Goal: Information Seeking & Learning: Learn about a topic

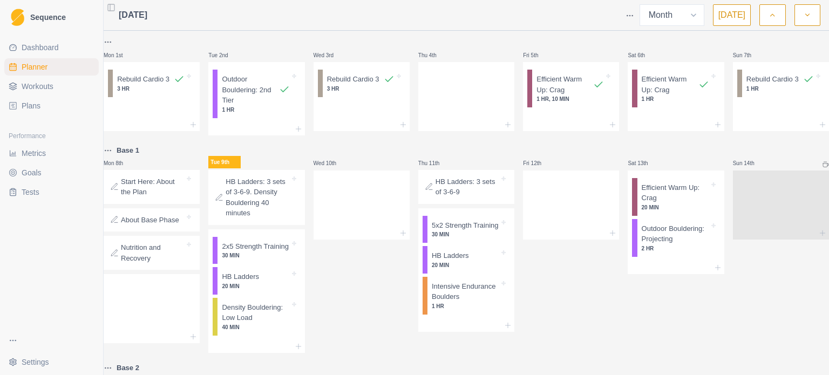
select select "month"
click at [169, 193] on p "Start Here: About the Plan" at bounding box center [153, 187] width 64 height 21
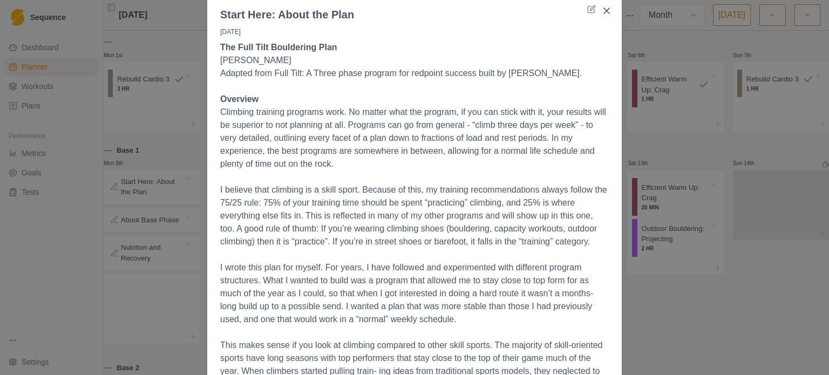
scroll to position [54, 0]
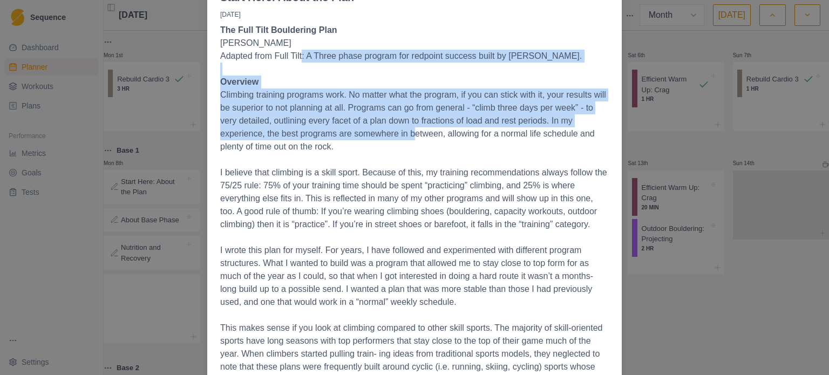
drag, startPoint x: 298, startPoint y: 59, endPoint x: 406, endPoint y: 131, distance: 130.1
click at [388, 56] on p "Adapted from Full Tilt: A Three phase program for redpoint success built by [PE…" at bounding box center [414, 56] width 389 height 13
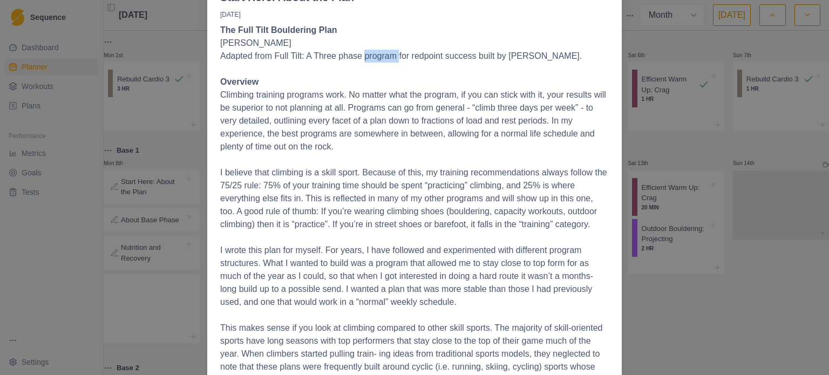
click at [388, 56] on p "Adapted from Full Tilt: A Three phase program for redpoint success built by [PE…" at bounding box center [414, 56] width 389 height 13
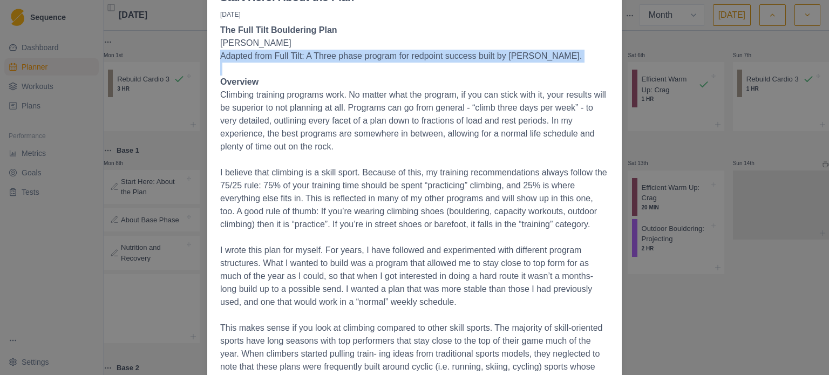
click at [388, 56] on p "Adapted from Full Tilt: A Three phase program for redpoint success built by [PE…" at bounding box center [414, 56] width 389 height 13
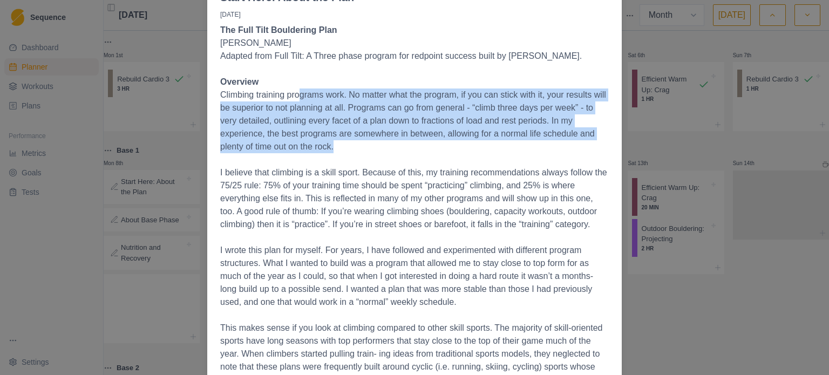
drag, startPoint x: 297, startPoint y: 95, endPoint x: 370, endPoint y: 146, distance: 88.8
click at [370, 146] on p "Climbing training programs work. No matter what the program, if you can stick w…" at bounding box center [414, 121] width 389 height 65
click at [389, 115] on p "Climbing training programs work. No matter what the program, if you can stick w…" at bounding box center [414, 121] width 389 height 65
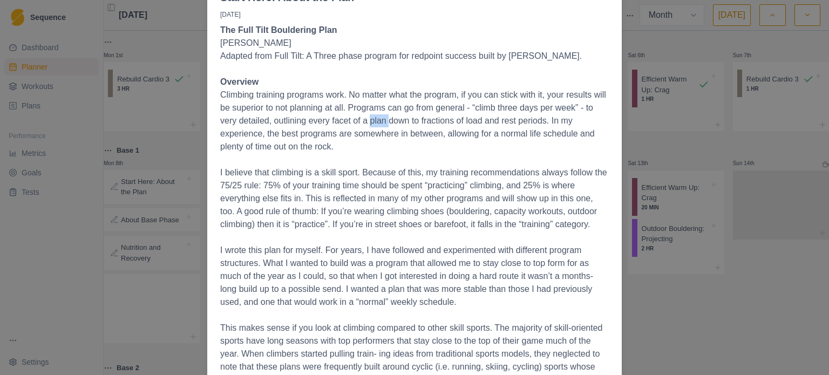
click at [389, 115] on p "Climbing training programs work. No matter what the program, if you can stick w…" at bounding box center [414, 121] width 389 height 65
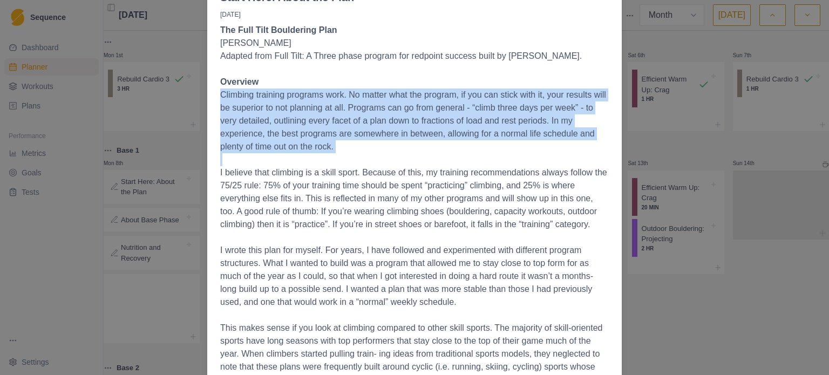
click at [389, 115] on p "Climbing training programs work. No matter what the program, if you can stick w…" at bounding box center [414, 121] width 389 height 65
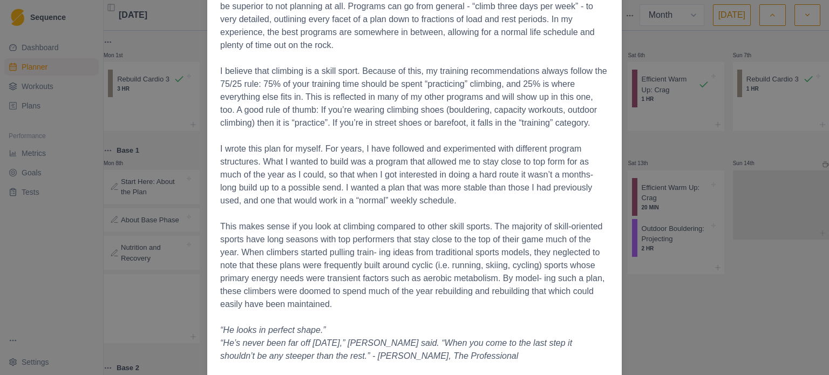
scroll to position [162, 0]
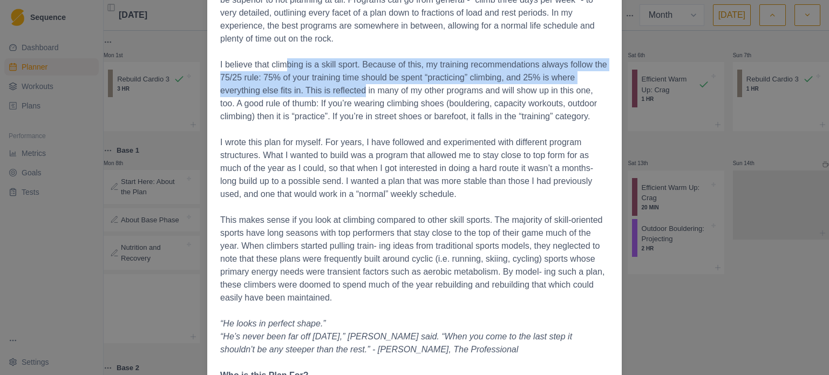
drag, startPoint x: 283, startPoint y: 67, endPoint x: 358, endPoint y: 96, distance: 80.1
click at [358, 96] on p "I believe that climbing is a skill sport. Because of this, my training recommen…" at bounding box center [414, 90] width 389 height 65
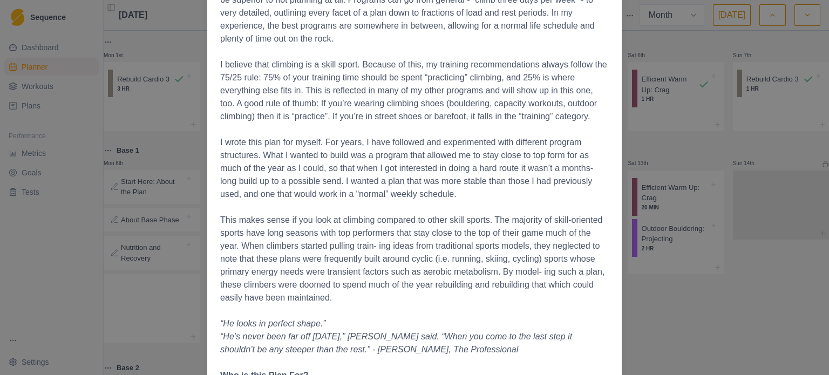
click at [363, 92] on p "I believe that climbing is a skill sport. Because of this, my training recommen…" at bounding box center [414, 90] width 389 height 65
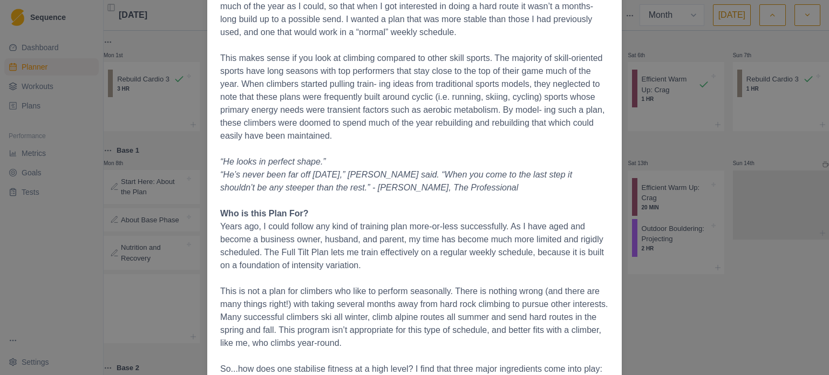
scroll to position [378, 0]
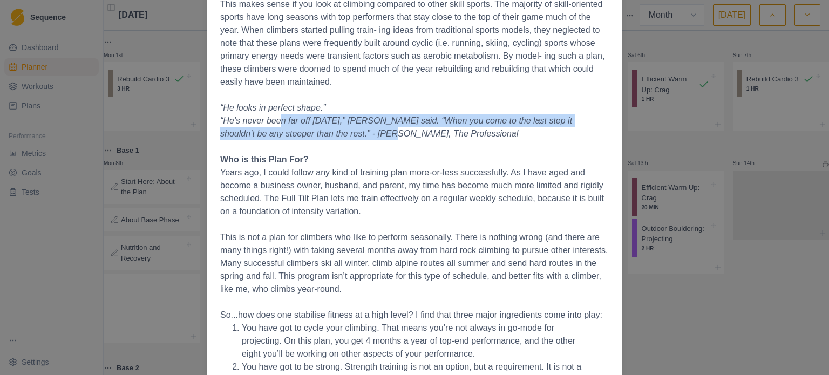
drag, startPoint x: 270, startPoint y: 118, endPoint x: 324, endPoint y: 133, distance: 56.2
click at [324, 133] on em "“He’s never been far off [DATE],” [PERSON_NAME] said. “When you come to the las…" at bounding box center [396, 127] width 352 height 22
click at [329, 127] on p "“He’s never been far off [DATE],” [PERSON_NAME] said. “When you come to the las…" at bounding box center [414, 127] width 389 height 26
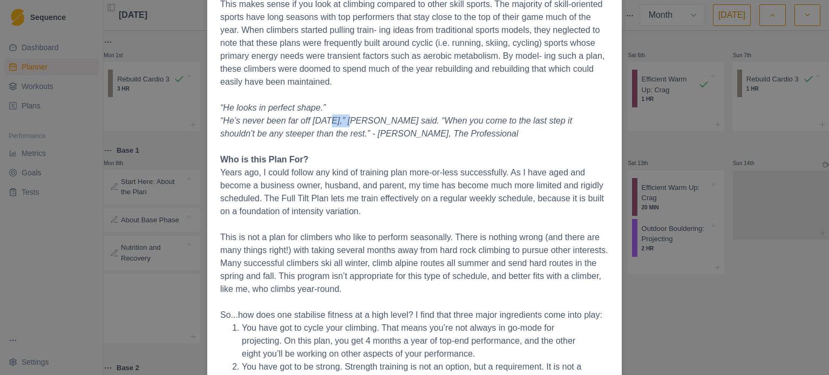
click at [329, 127] on p "“He’s never been far off [DATE],” [PERSON_NAME] said. “When you come to the las…" at bounding box center [414, 127] width 389 height 26
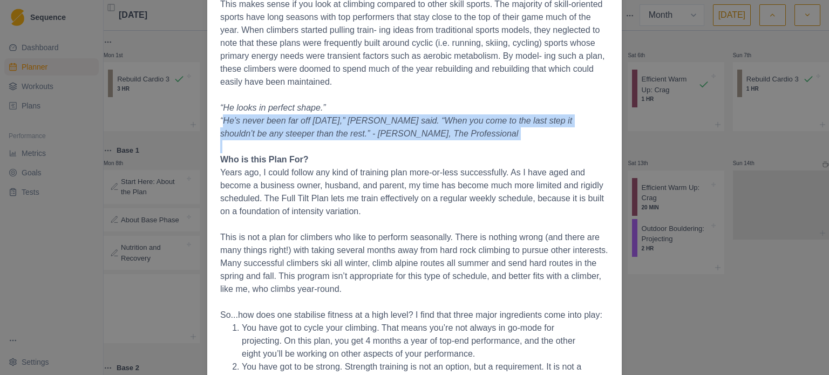
click at [329, 127] on p "“He’s never been far off [DATE],” [PERSON_NAME] said. “When you come to the las…" at bounding box center [414, 127] width 389 height 26
click at [329, 119] on em "“He’s never been far off [DATE],” [PERSON_NAME] said. “When you come to the las…" at bounding box center [396, 127] width 352 height 22
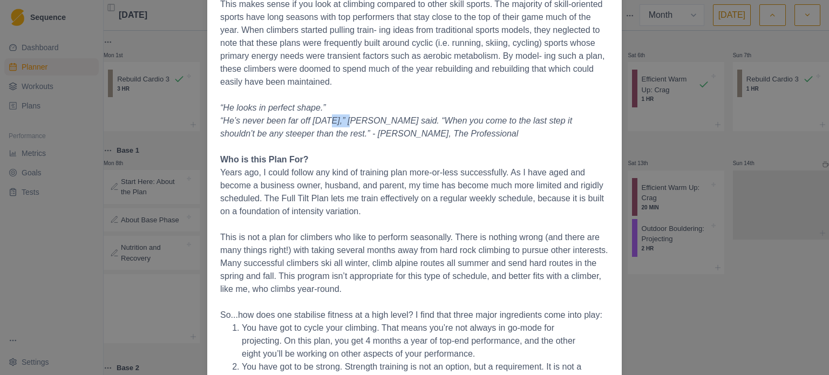
click at [329, 119] on em "“He’s never been far off [DATE],” [PERSON_NAME] said. “When you come to the las…" at bounding box center [396, 127] width 352 height 22
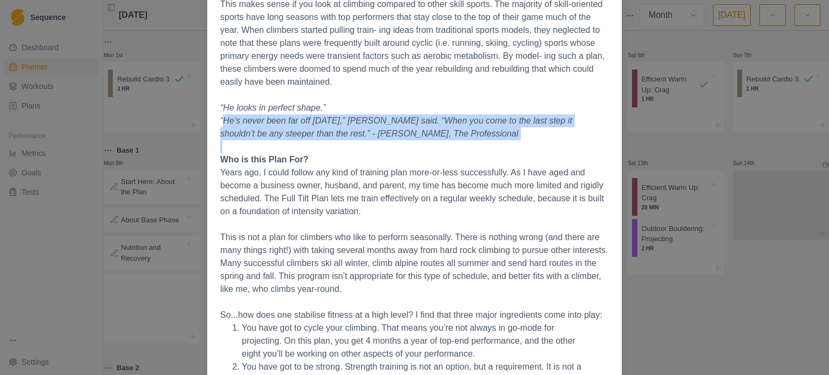
click at [329, 119] on em "“He’s never been far off [DATE],” [PERSON_NAME] said. “When you come to the las…" at bounding box center [396, 127] width 352 height 22
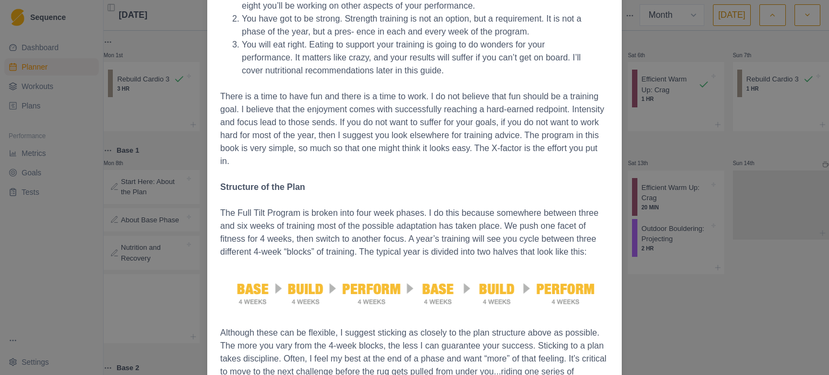
scroll to position [864, 0]
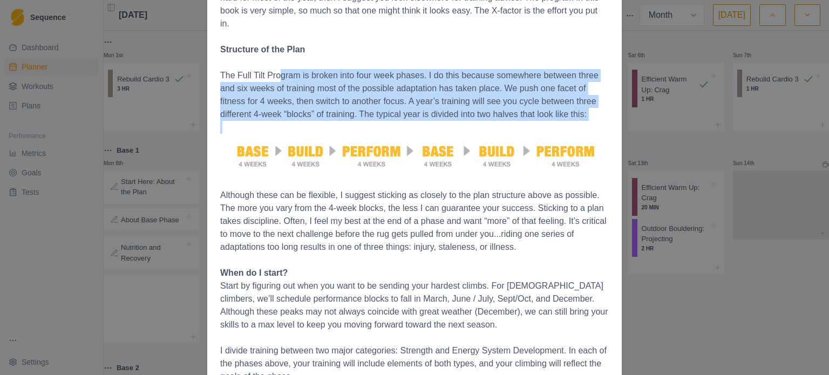
drag, startPoint x: 297, startPoint y: 77, endPoint x: 451, endPoint y: 123, distance: 161.1
click at [451, 123] on p "The Full Tilt Bouldering Plan [PERSON_NAME] Adapted from Full Tilt: A Three pha…" at bounding box center [414, 151] width 389 height 1875
click at [445, 97] on p "The Full Tilt Program is broken into four week phases. I do this because somewh…" at bounding box center [414, 95] width 389 height 52
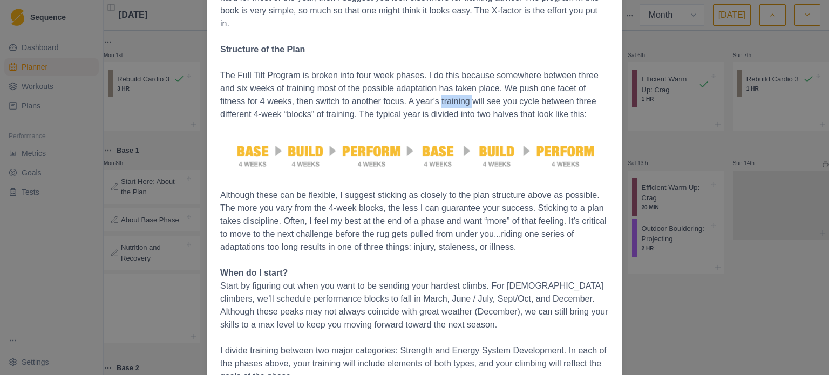
click at [445, 97] on p "The Full Tilt Program is broken into four week phases. I do this because somewh…" at bounding box center [414, 95] width 389 height 52
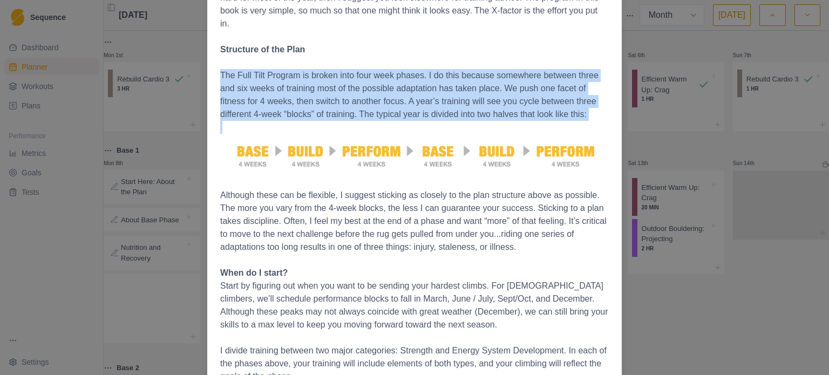
click at [445, 97] on p "The Full Tilt Program is broken into four week phases. I do this because somewh…" at bounding box center [414, 95] width 389 height 52
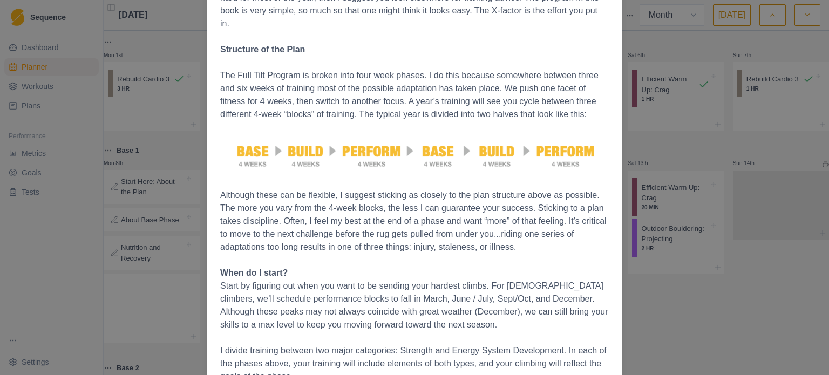
click at [377, 197] on p "Although these can be flexible, I suggest sticking as closely to the plan struc…" at bounding box center [414, 221] width 389 height 65
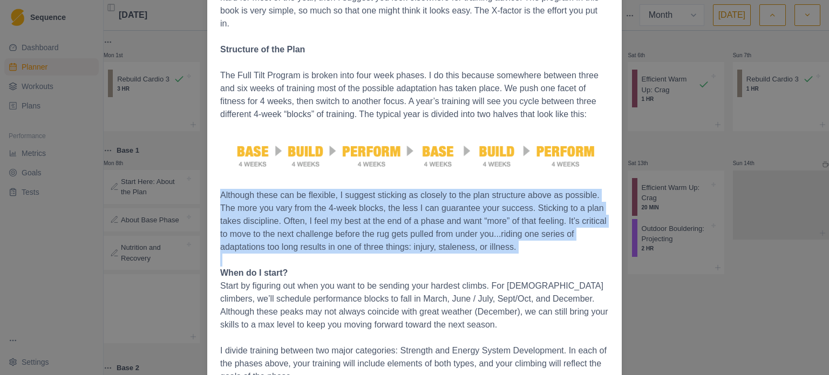
click at [377, 197] on p "Although these can be flexible, I suggest sticking as closely to the plan struc…" at bounding box center [414, 221] width 389 height 65
click at [318, 221] on p "Although these can be flexible, I suggest sticking as closely to the plan struc…" at bounding box center [414, 221] width 389 height 65
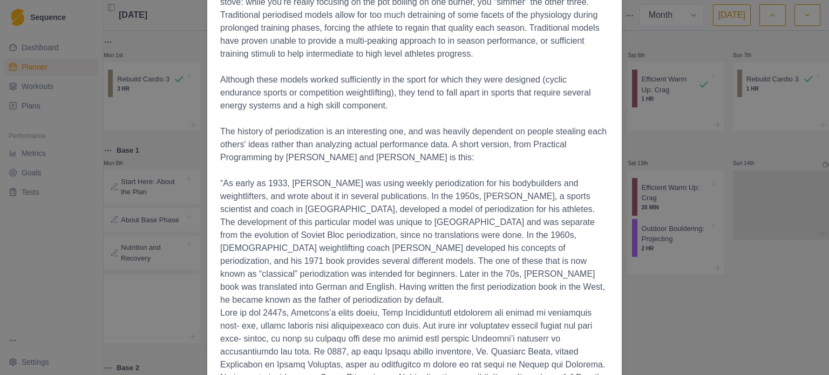
scroll to position [1613, 0]
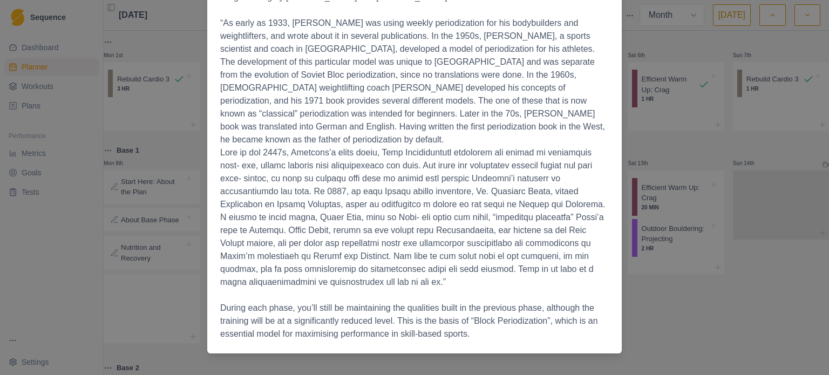
click at [644, 144] on div "Start Here: About the Plan [DATE] The Full Tilt Bouldering Plan [PERSON_NAME] A…" at bounding box center [414, 187] width 829 height 375
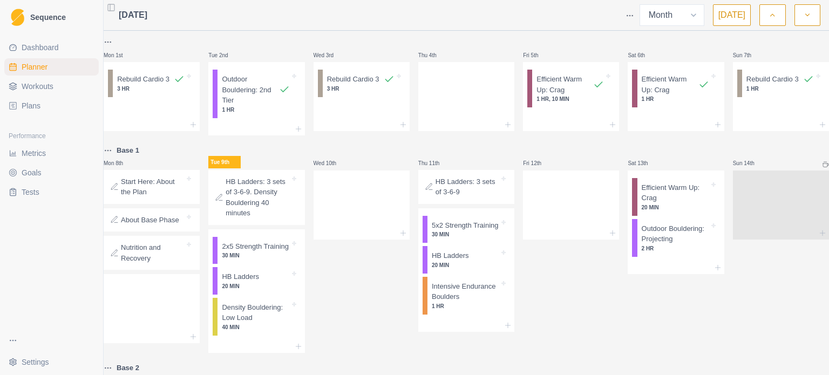
click at [254, 208] on p "HB Ladders: 3 sets of 3-6-9. Density Bouldering 40 minutes" at bounding box center [258, 198] width 64 height 42
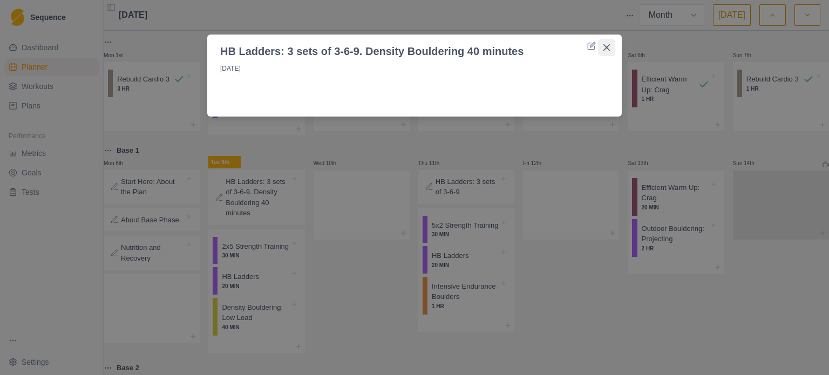
click at [607, 46] on icon "Close" at bounding box center [607, 47] width 6 height 6
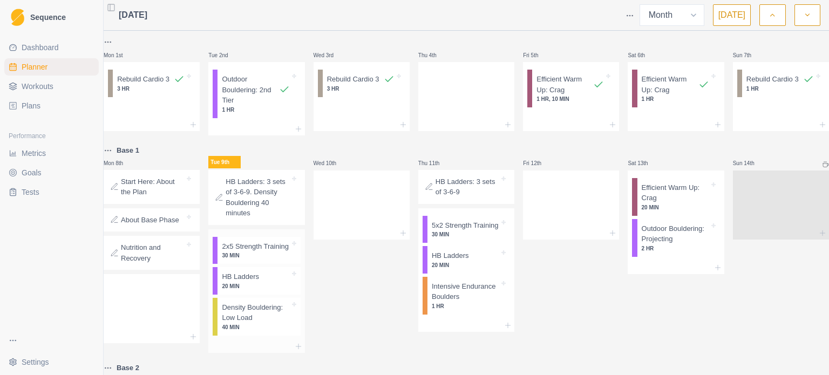
click at [271, 323] on p "Density Bouldering: Low Load" at bounding box center [255, 312] width 67 height 21
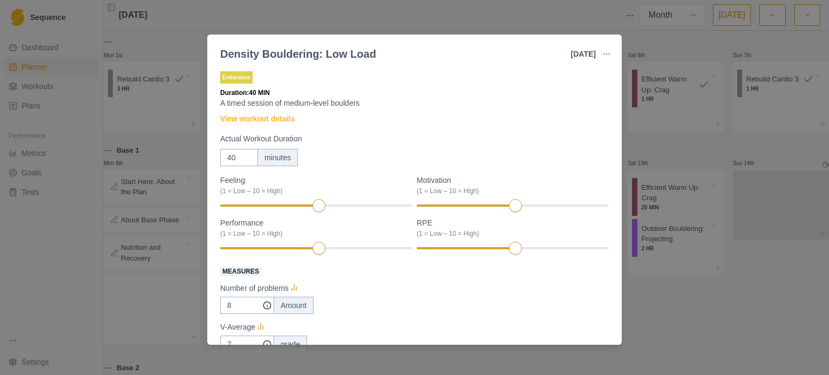
click at [468, 17] on div "Density Bouldering: Low Load [DATE] Link To Goal View Workout Metrics Edit Orig…" at bounding box center [414, 187] width 829 height 375
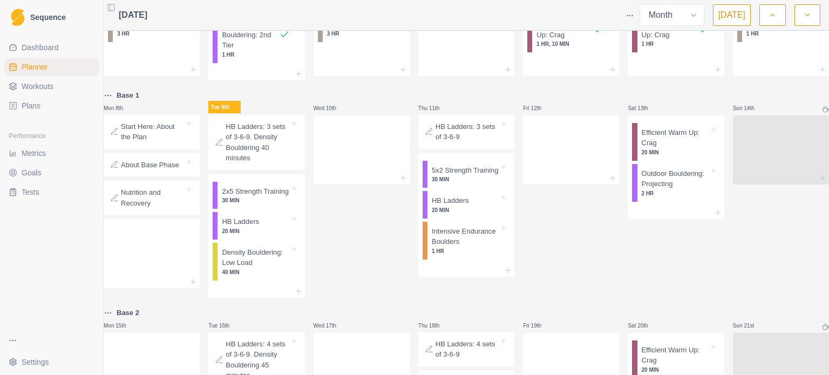
scroll to position [54, 0]
click at [269, 277] on p "40 MIN" at bounding box center [255, 273] width 67 height 8
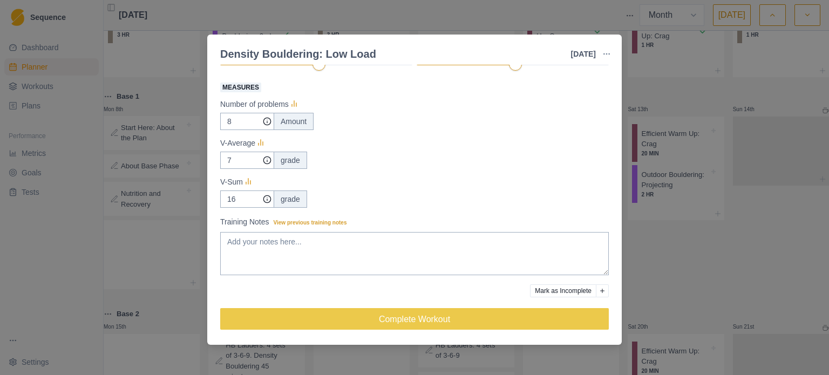
scroll to position [0, 0]
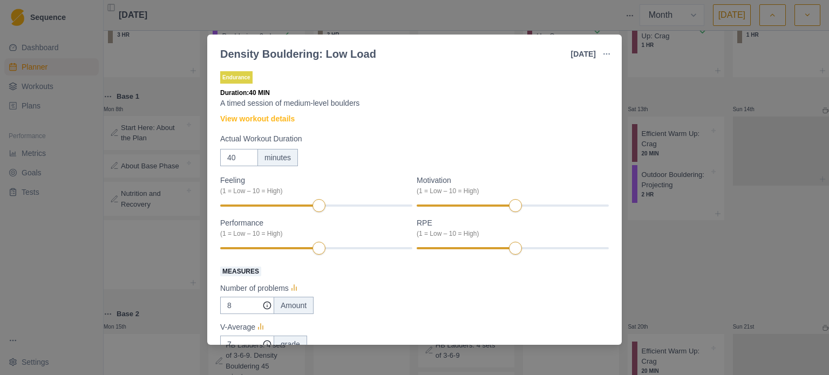
click at [287, 105] on p "A timed session of medium-level boulders" at bounding box center [414, 103] width 389 height 11
click at [289, 104] on p "A timed session of medium-level boulders" at bounding box center [414, 103] width 389 height 11
click at [406, 19] on div "Density Bouldering: Low Load [DATE] Link To Goal View Workout Metrics Edit Orig…" at bounding box center [414, 187] width 829 height 375
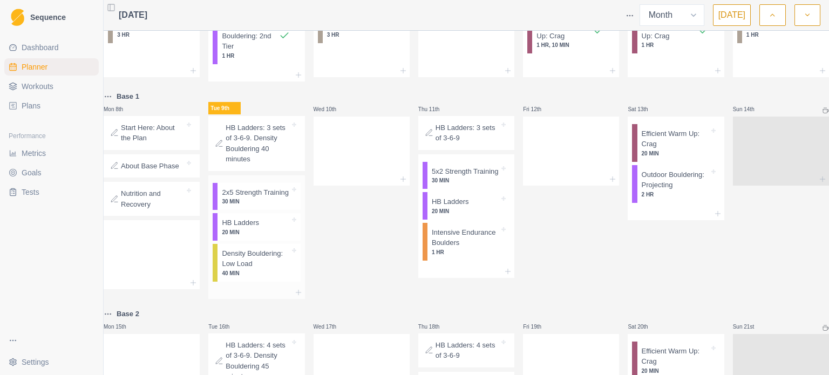
click at [260, 241] on div "HB Ladders 20 MIN" at bounding box center [259, 227] width 83 height 28
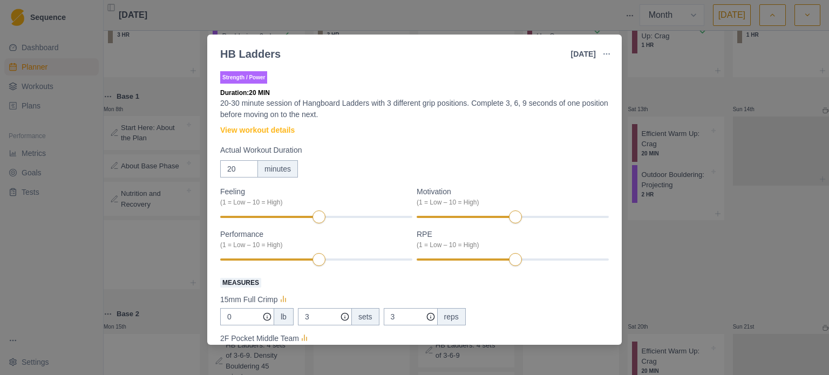
click at [328, 27] on div "HB Ladders [DATE] Link To Goal View Workout Metrics Edit Original Workout Resch…" at bounding box center [414, 187] width 829 height 375
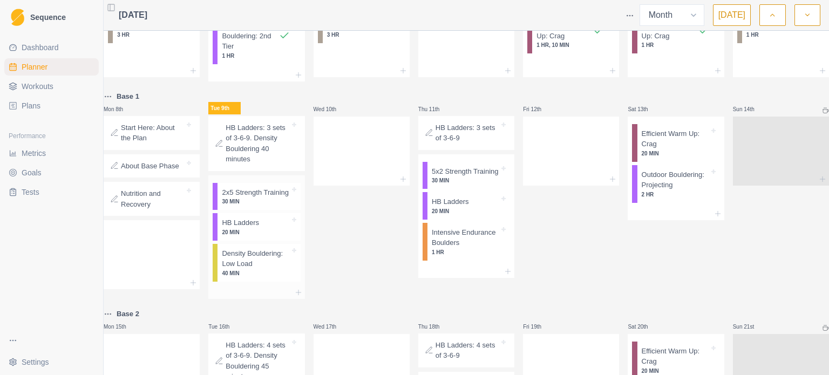
click at [254, 269] on p "Density Bouldering: Low Load" at bounding box center [255, 258] width 67 height 21
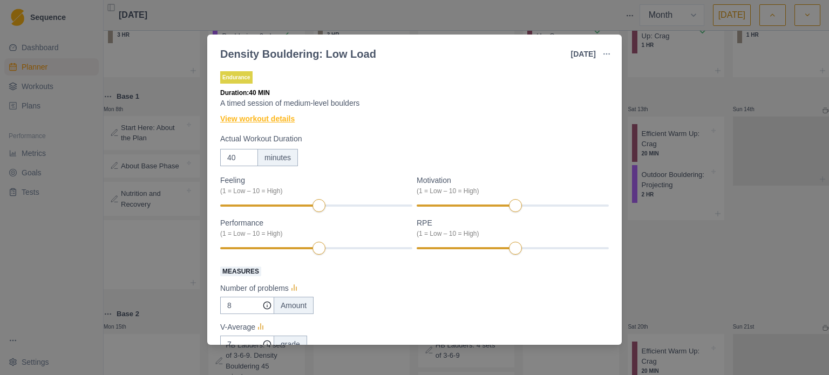
click at [285, 121] on link "View workout details" at bounding box center [257, 118] width 74 height 11
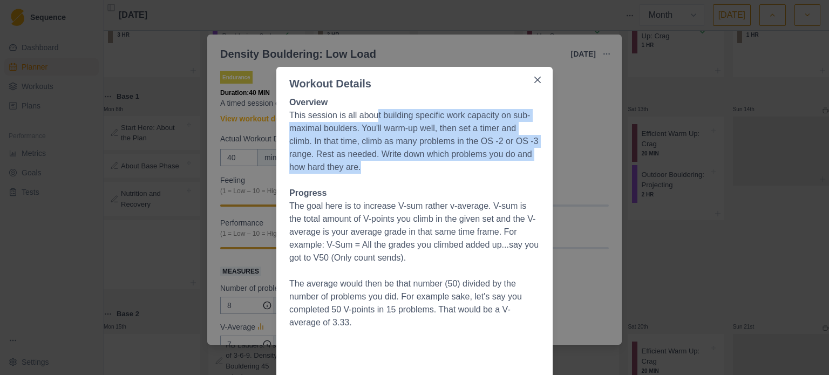
drag, startPoint x: 370, startPoint y: 116, endPoint x: 381, endPoint y: 165, distance: 50.3
click at [381, 165] on p "This session is all about building specific work capacity on sub-maximal boulde…" at bounding box center [414, 141] width 250 height 65
click at [381, 150] on p "This session is all about building specific work capacity on sub-maximal boulde…" at bounding box center [414, 141] width 250 height 65
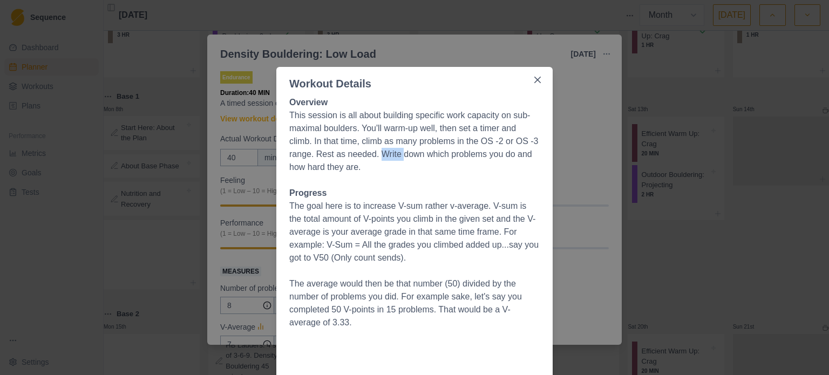
click at [381, 150] on p "This session is all about building specific work capacity on sub-maximal boulde…" at bounding box center [414, 141] width 250 height 65
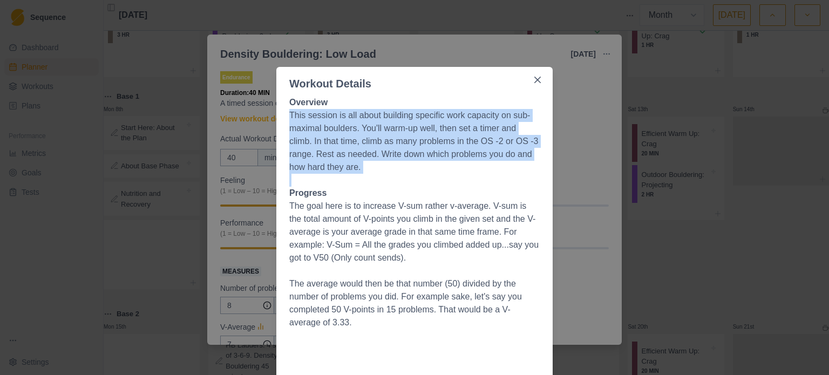
click at [381, 150] on p "This session is all about building specific work capacity on sub-maximal boulde…" at bounding box center [414, 141] width 250 height 65
click at [498, 143] on p "This session is all about building specific work capacity on sub-maximal boulde…" at bounding box center [414, 141] width 250 height 65
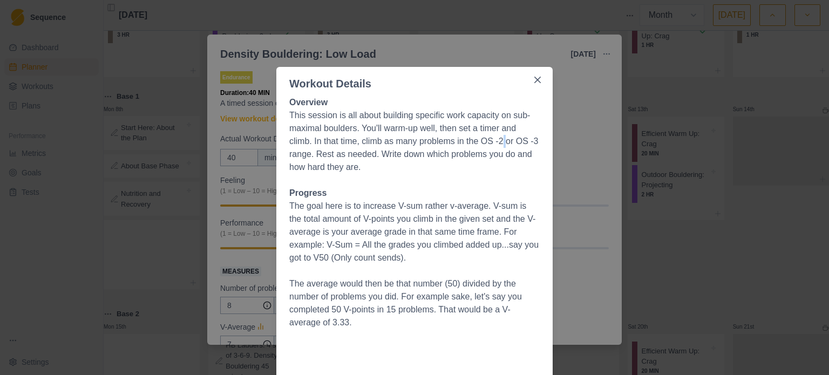
click at [498, 143] on p "This session is all about building specific work capacity on sub-maximal boulde…" at bounding box center [414, 141] width 250 height 65
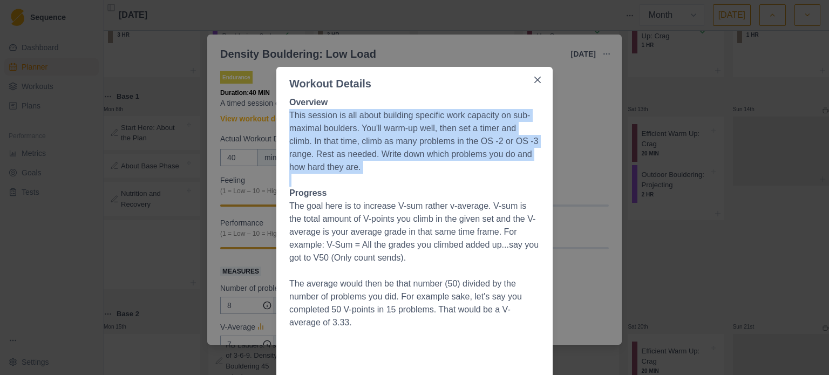
click at [498, 143] on p "This session is all about building specific work capacity on sub-maximal boulde…" at bounding box center [414, 141] width 250 height 65
click at [360, 148] on p "This session is all about building specific work capacity on sub-maximal boulde…" at bounding box center [414, 141] width 250 height 65
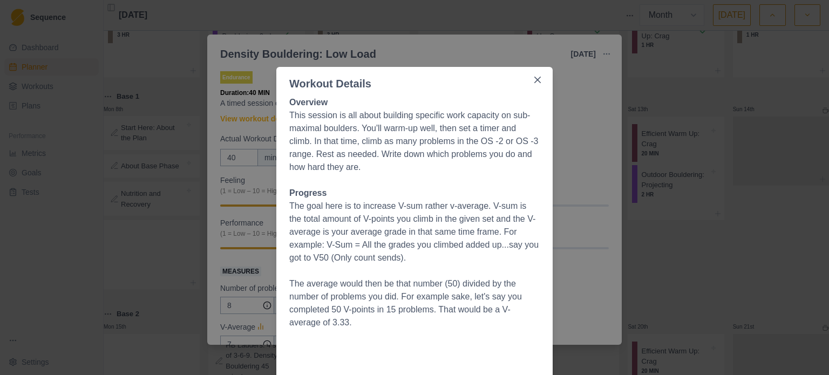
click at [348, 211] on p "The goal here is to increase V-sum rather v-average. V-sum is the total amount …" at bounding box center [414, 232] width 250 height 65
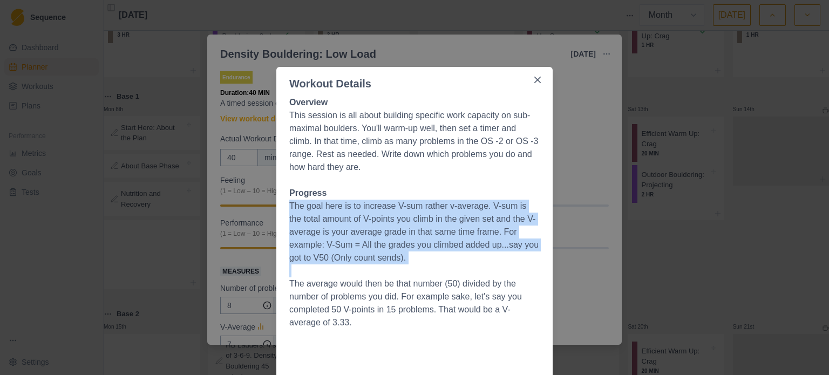
click at [348, 211] on p "The goal here is to increase V-sum rather v-average. V-sum is the total amount …" at bounding box center [414, 232] width 250 height 65
click at [417, 216] on p "The goal here is to increase V-sum rather v-average. V-sum is the total amount …" at bounding box center [414, 232] width 250 height 65
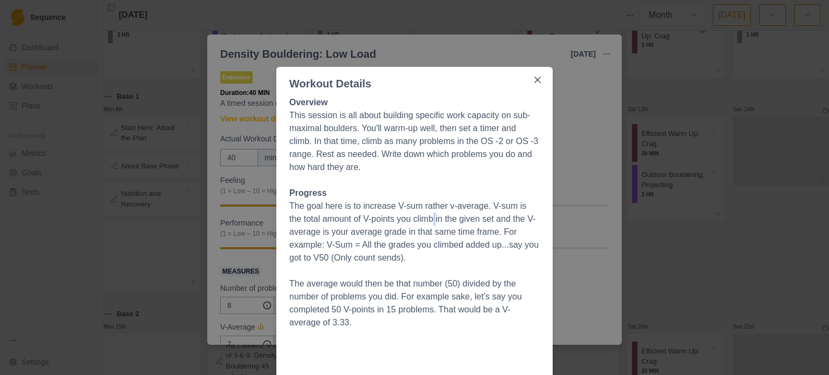
click at [417, 216] on p "The goal here is to increase V-sum rather v-average. V-sum is the total amount …" at bounding box center [414, 232] width 250 height 65
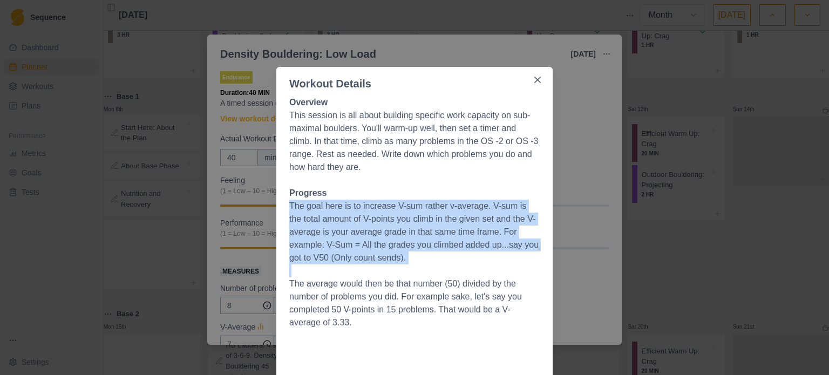
click at [417, 216] on p "The goal here is to increase V-sum rather v-average. V-sum is the total amount …" at bounding box center [414, 232] width 250 height 65
click at [417, 214] on p "The goal here is to increase V-sum rather v-average. V-sum is the total amount …" at bounding box center [414, 232] width 250 height 65
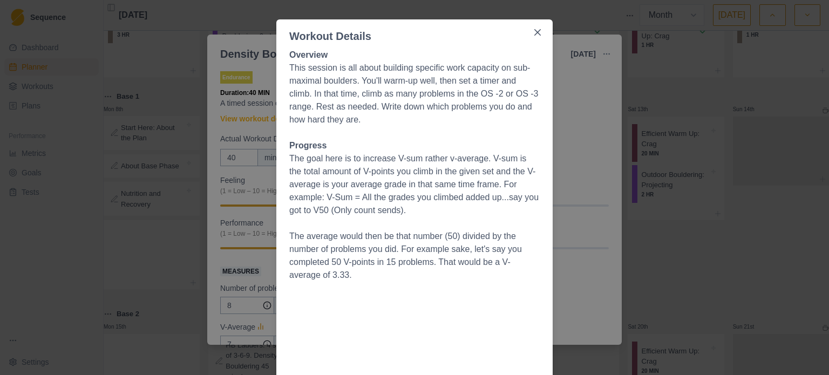
scroll to position [47, 0]
click at [466, 10] on div "Workout Details Overview This session is all about building specific work capac…" at bounding box center [414, 187] width 829 height 375
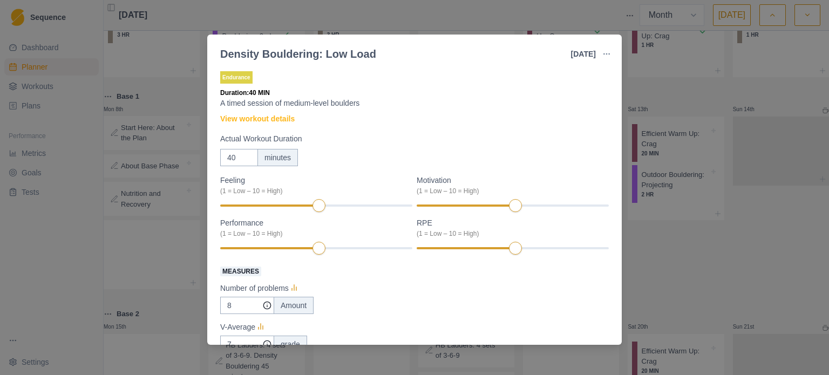
click at [381, 24] on div "Density Bouldering: Low Load [DATE] Link To Goal View Workout Metrics Edit Orig…" at bounding box center [414, 187] width 829 height 375
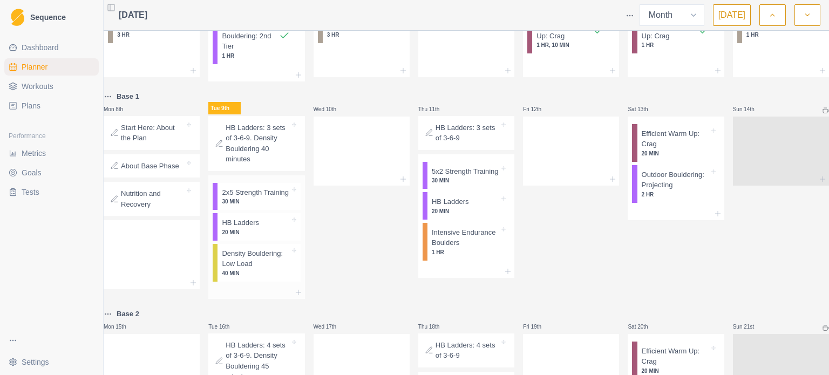
click at [267, 236] on p "20 MIN" at bounding box center [255, 232] width 67 height 8
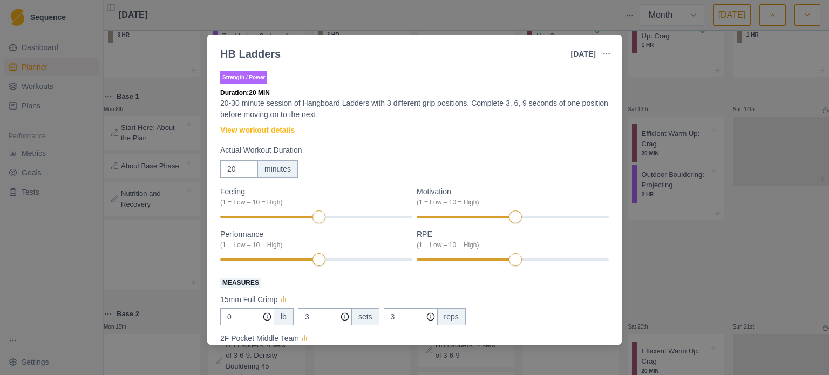
click at [340, 99] on p "20-30 minute session of Hangboard Ladders with 3 different grip positions. Comp…" at bounding box center [414, 109] width 389 height 23
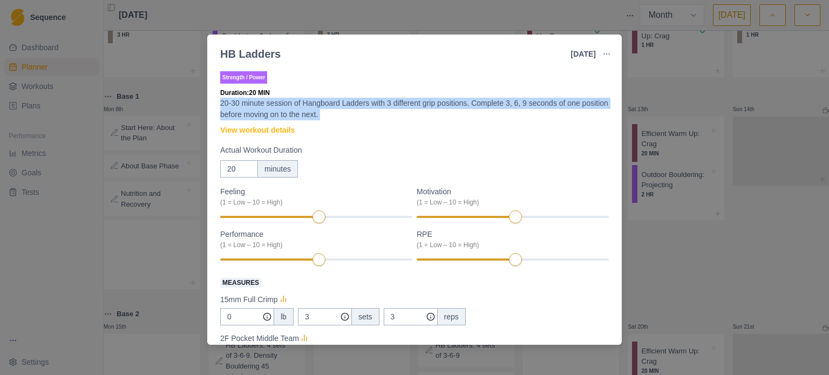
click at [340, 99] on p "20-30 minute session of Hangboard Ladders with 3 different grip positions. Comp…" at bounding box center [414, 109] width 389 height 23
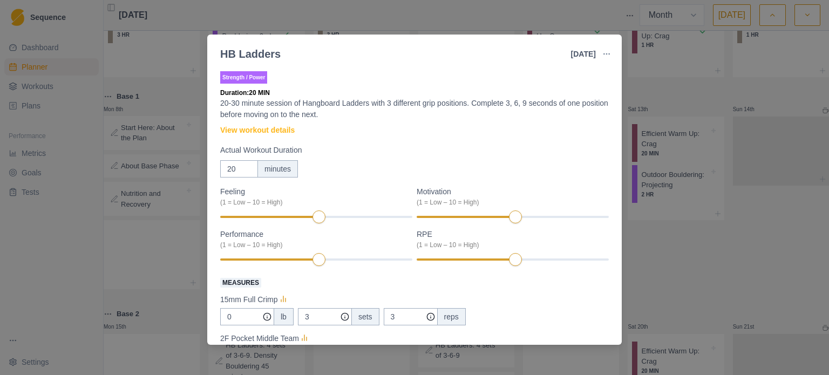
click at [310, 12] on div "HB Ladders [DATE] Link To Goal View Workout Metrics Edit Original Workout Resch…" at bounding box center [414, 187] width 829 height 375
